Goal: Find contact information: Find contact information

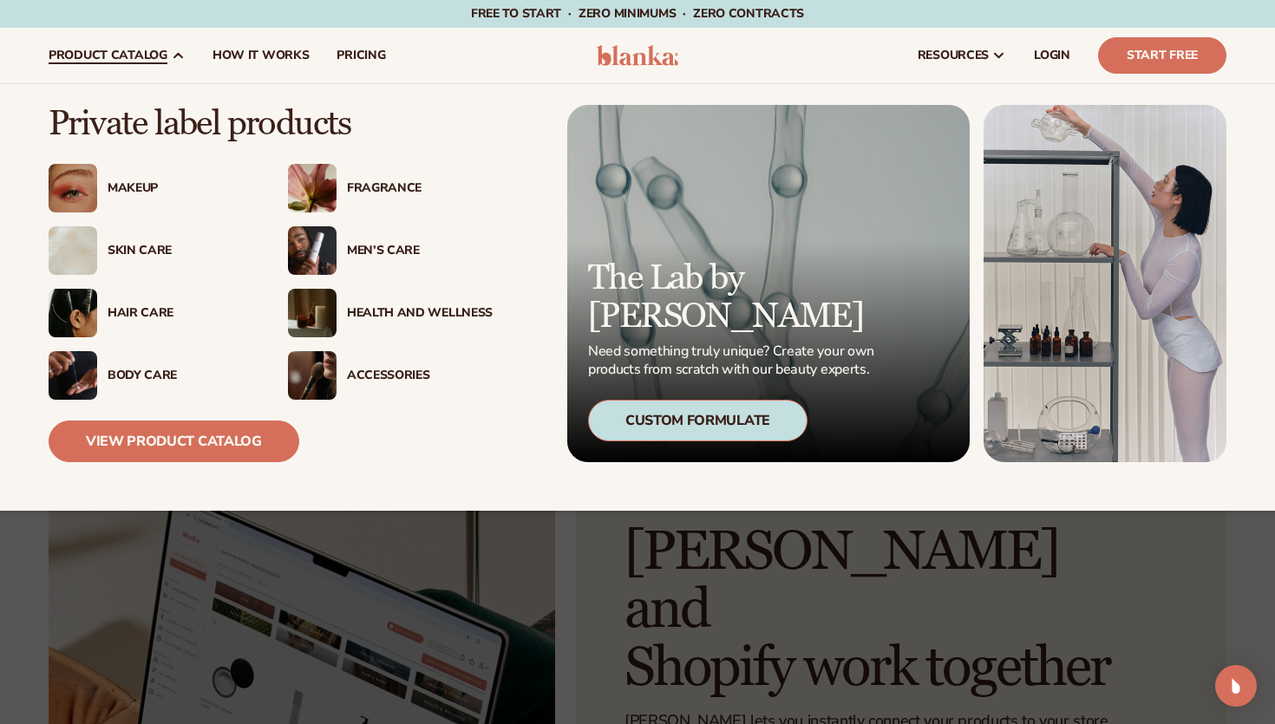
click at [638, 424] on div "Custom Formulate" at bounding box center [697, 421] width 219 height 42
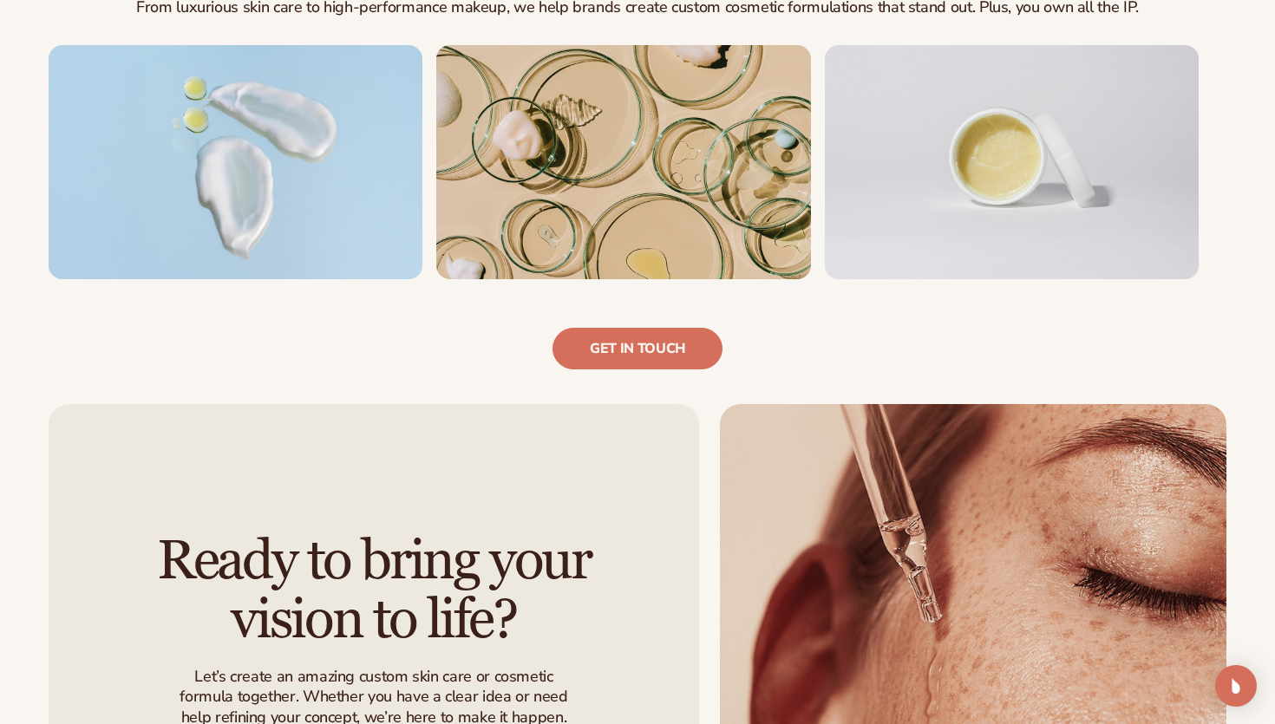
scroll to position [1193, 0]
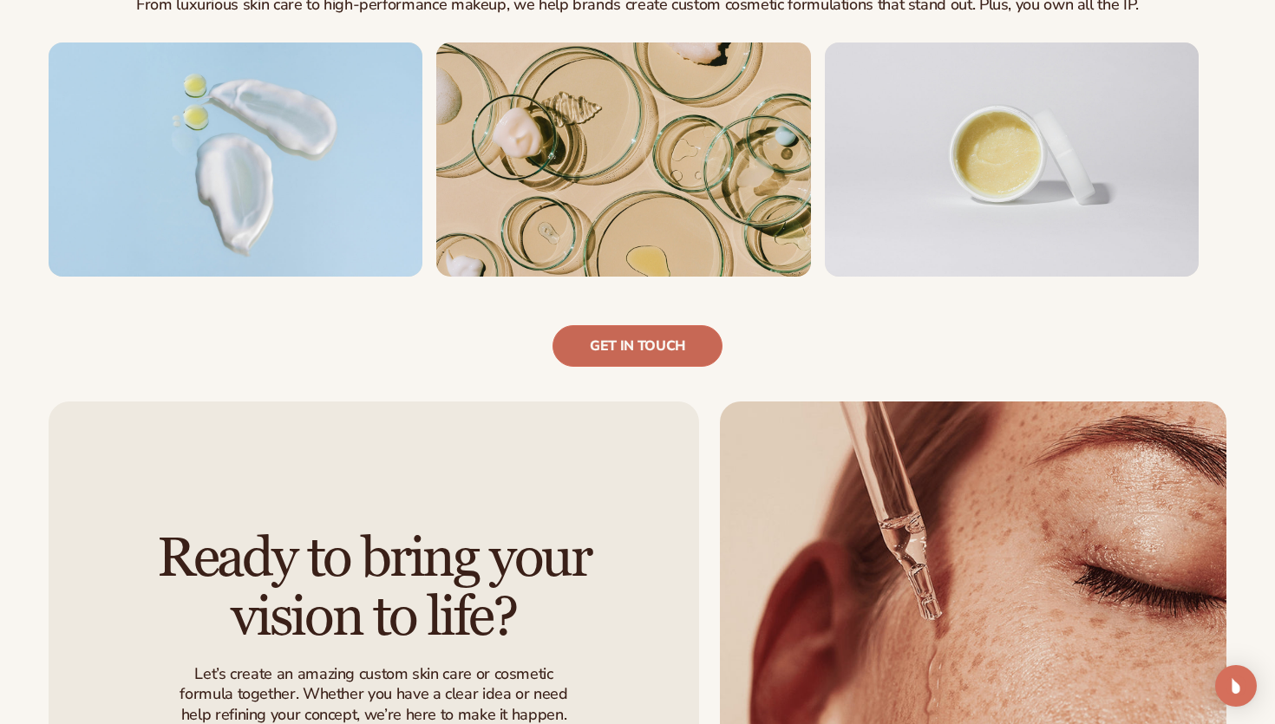
click at [651, 350] on link "Get in touch" at bounding box center [638, 346] width 170 height 42
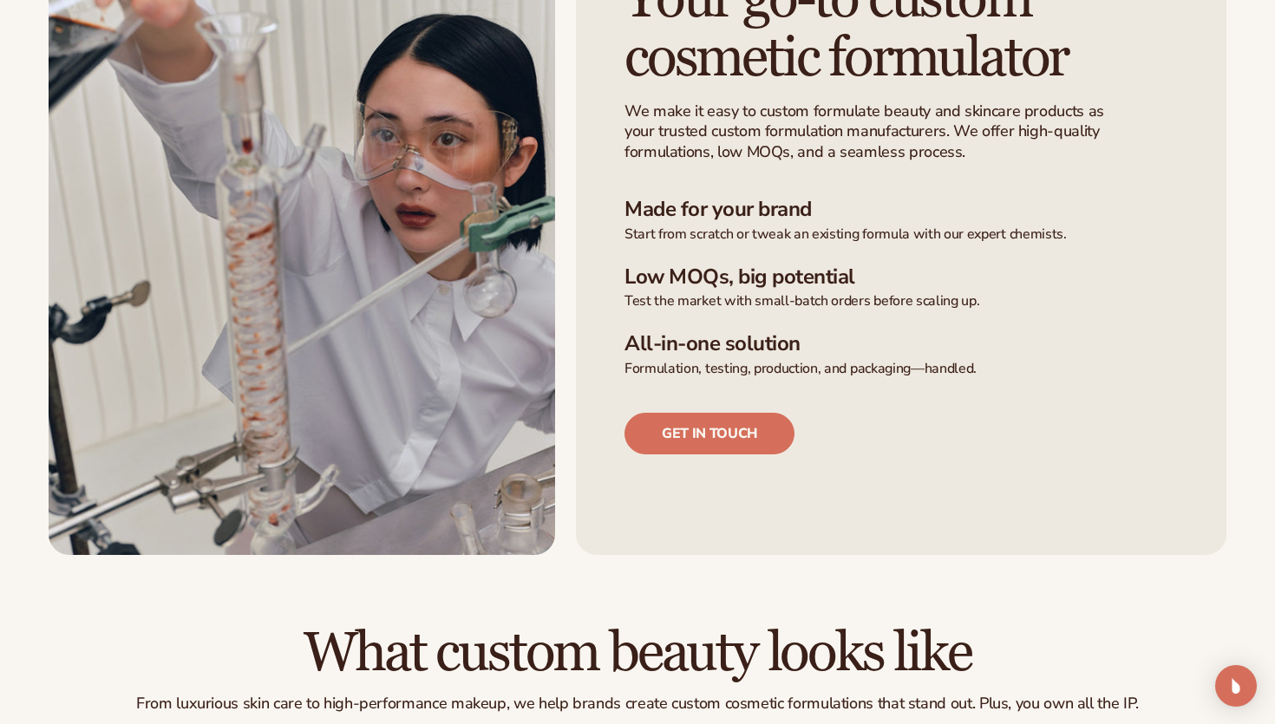
scroll to position [509, 0]
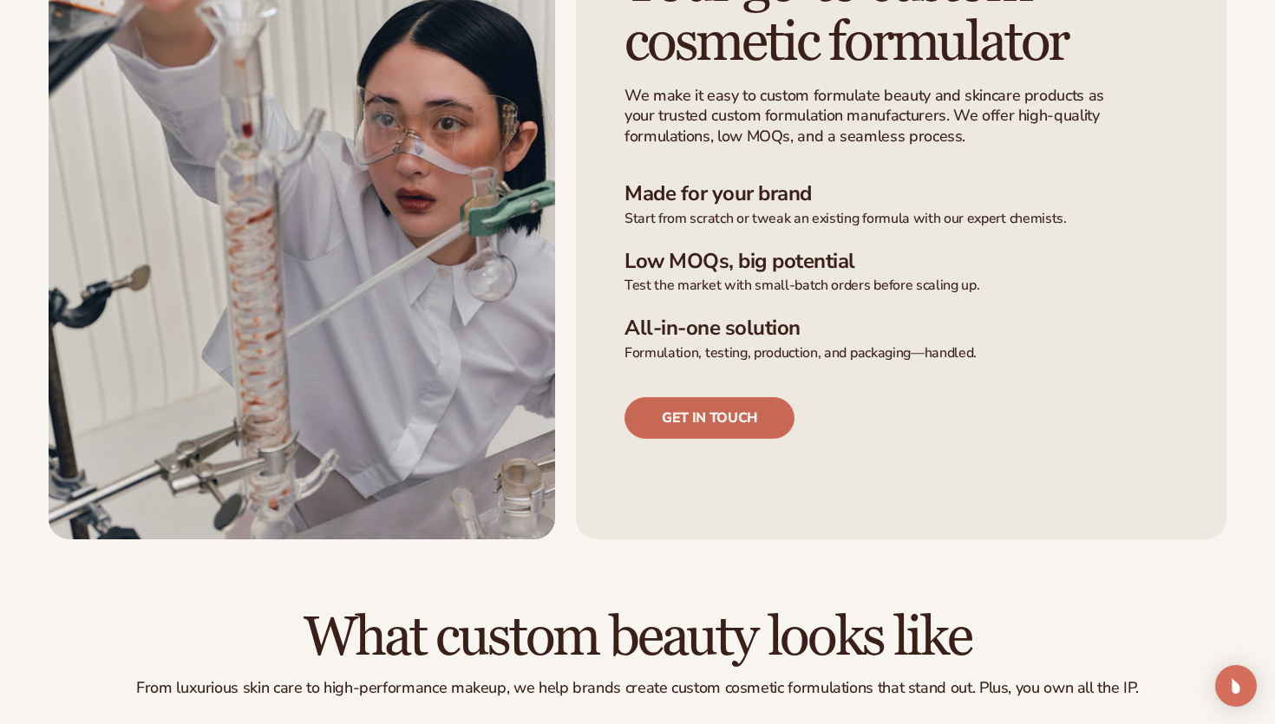
click at [720, 427] on link "Get in touch" at bounding box center [710, 418] width 170 height 42
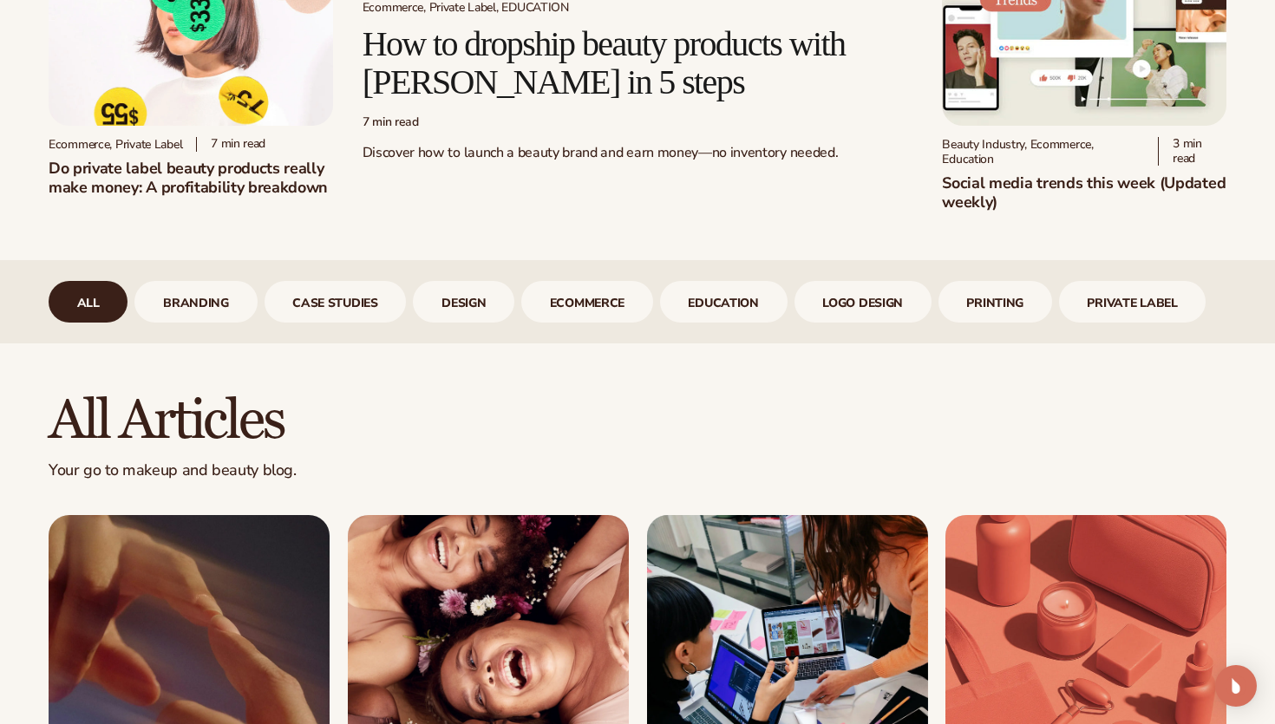
scroll to position [481, 0]
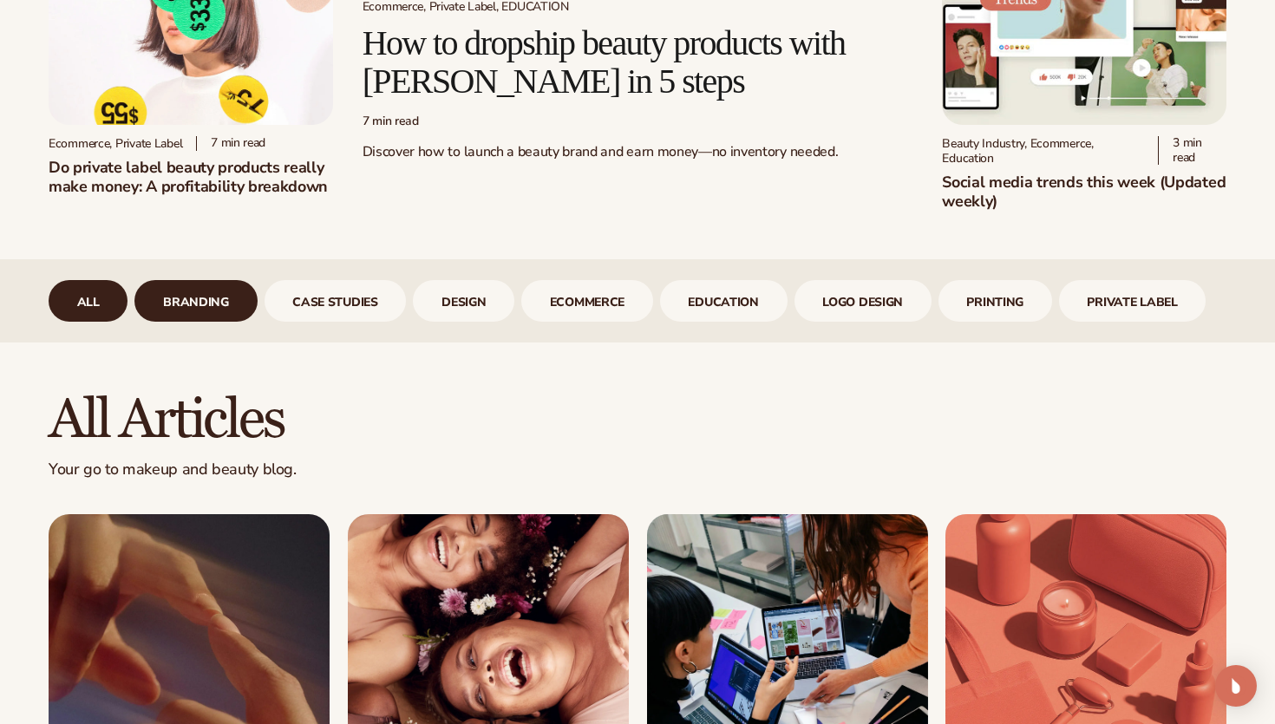
click at [206, 298] on link "branding" at bounding box center [195, 301] width 122 height 42
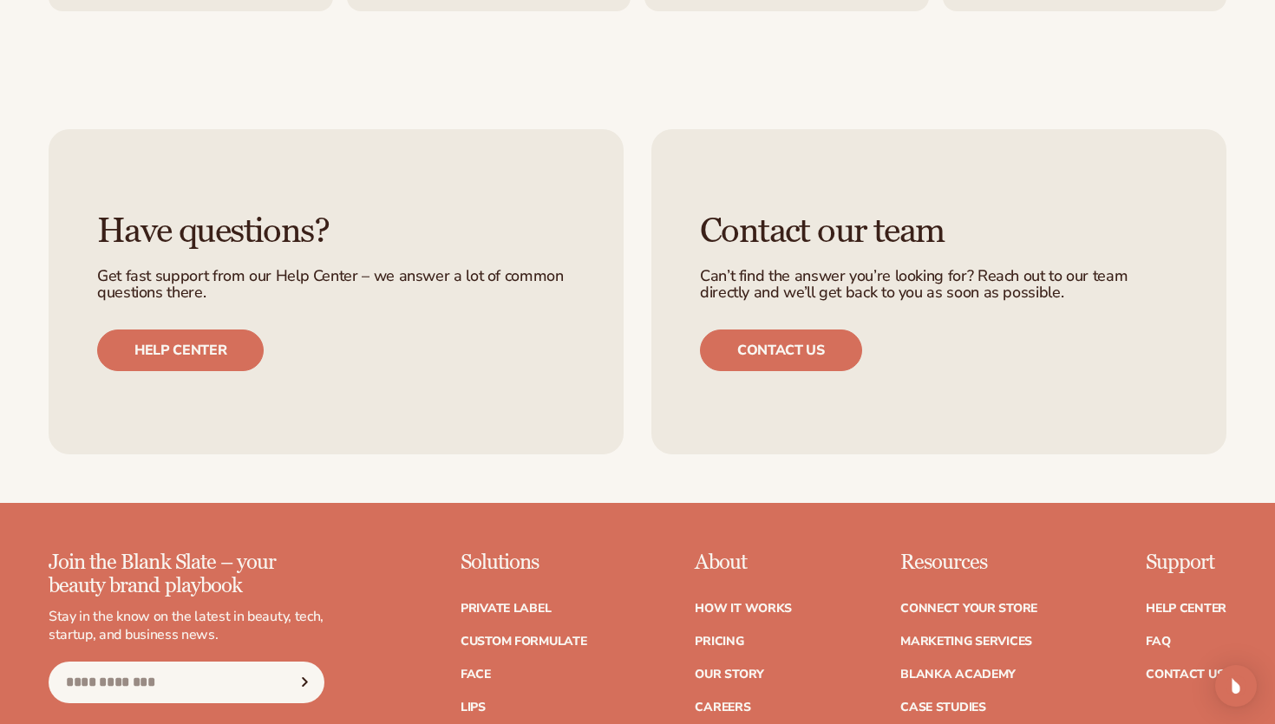
scroll to position [2969, 0]
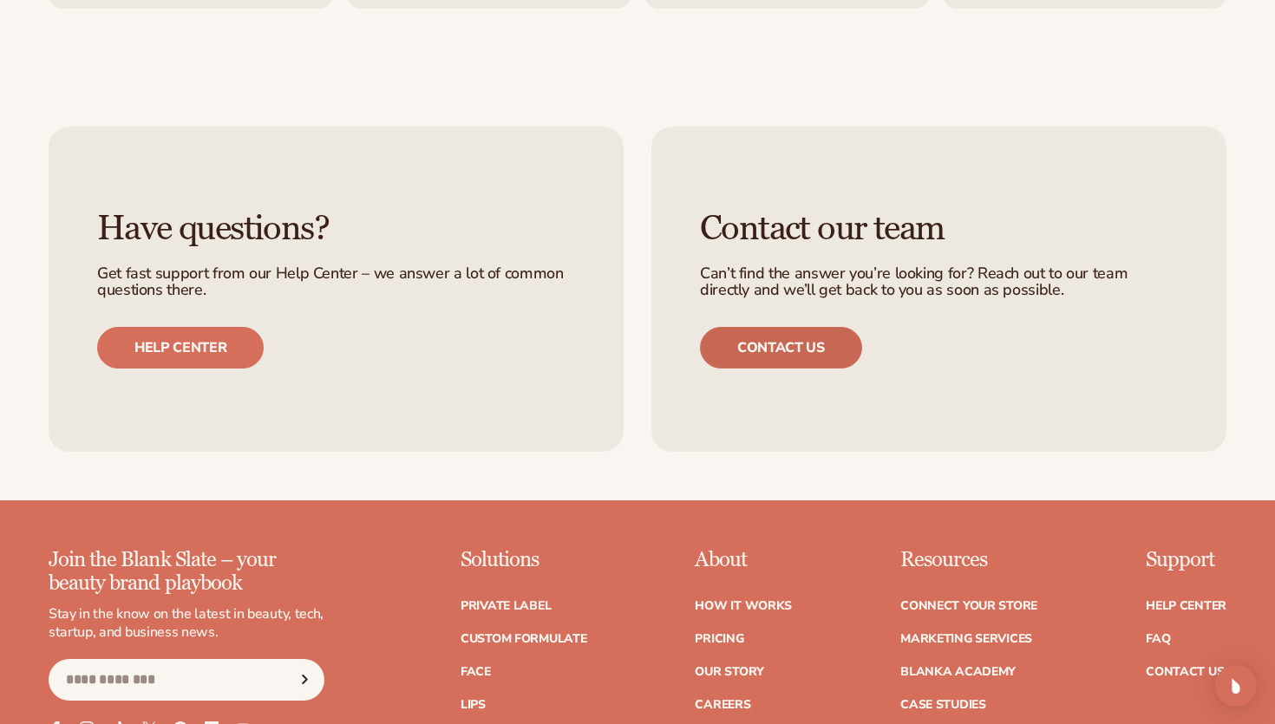
click at [767, 369] on link "Contact us" at bounding box center [781, 348] width 162 height 42
